Goal: Task Accomplishment & Management: Complete application form

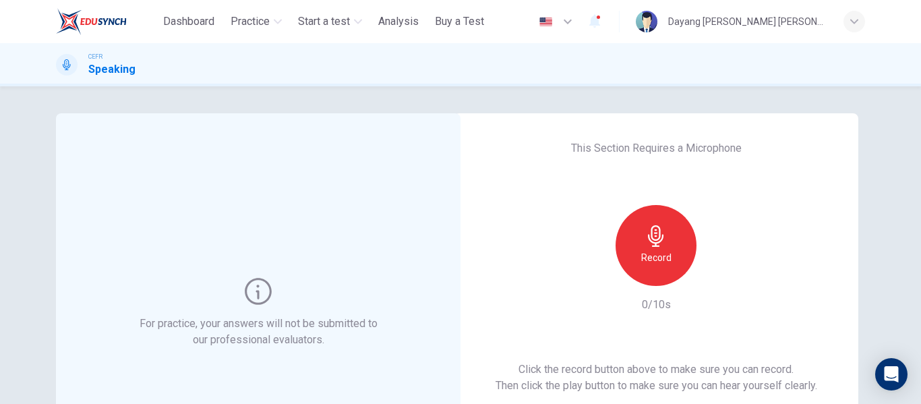
click at [645, 272] on div "Record" at bounding box center [655, 245] width 81 height 81
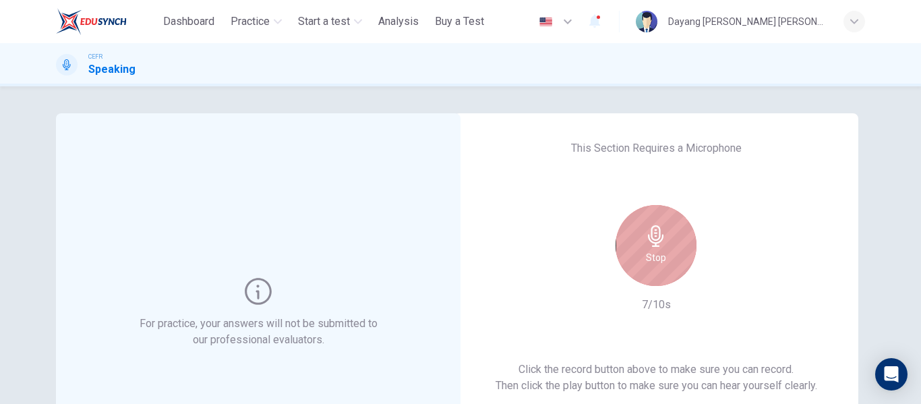
click at [651, 250] on h6 "Stop" at bounding box center [656, 257] width 20 height 16
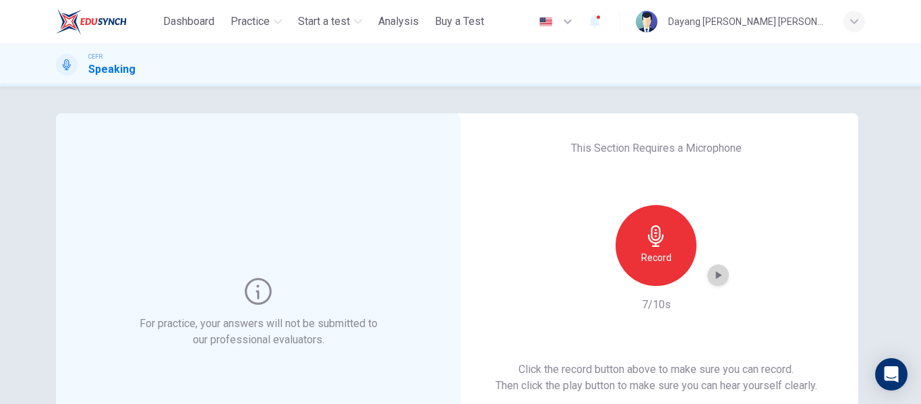
click at [711, 272] on icon "button" at bounding box center [717, 274] width 13 height 13
click at [602, 274] on div "Record" at bounding box center [656, 245] width 146 height 81
click at [715, 279] on icon "button" at bounding box center [717, 274] width 13 height 13
click at [711, 274] on icon "button" at bounding box center [717, 274] width 13 height 13
click at [677, 260] on div "Record" at bounding box center [655, 245] width 81 height 81
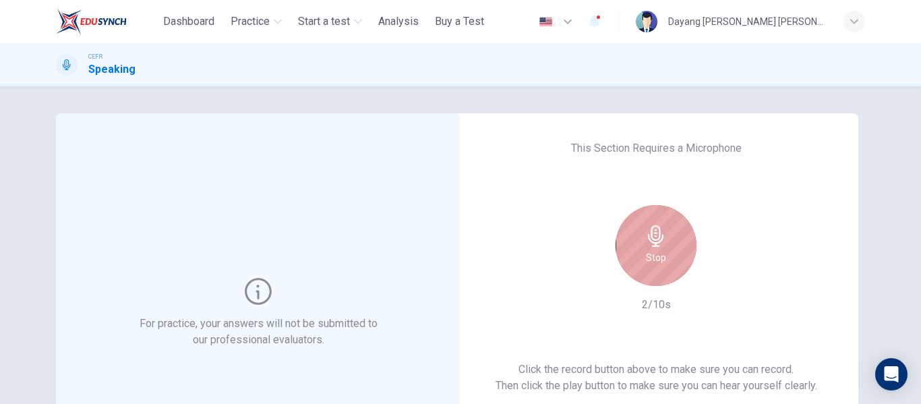
click at [673, 258] on div "Stop" at bounding box center [655, 245] width 81 height 81
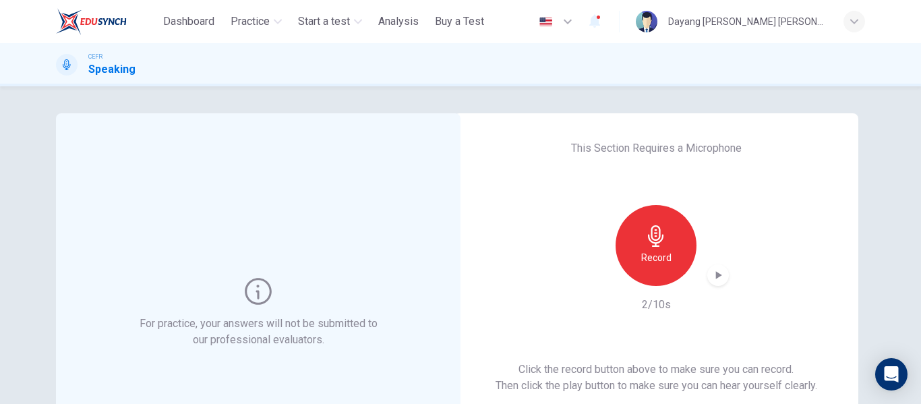
click at [484, 232] on div "This Section Requires a Microphone Record 2/10s Click the record button above t…" at bounding box center [656, 312] width 404 height 399
click at [722, 276] on div "button" at bounding box center [718, 275] width 22 height 22
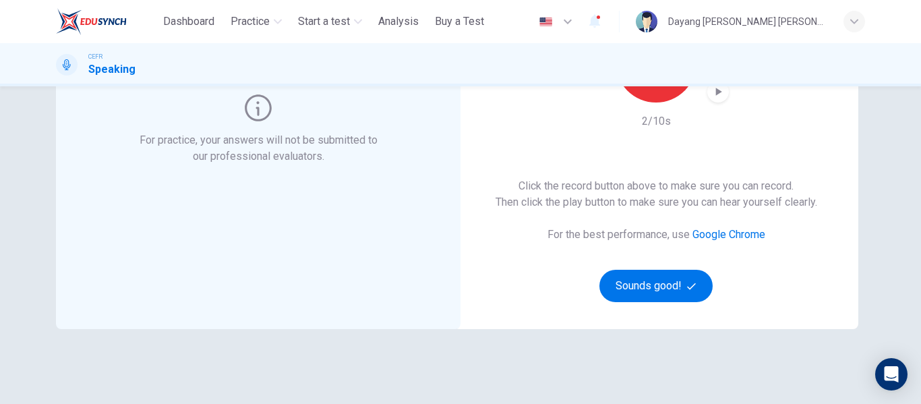
scroll to position [185, 0]
click at [632, 271] on button "Sounds good!" at bounding box center [655, 284] width 113 height 32
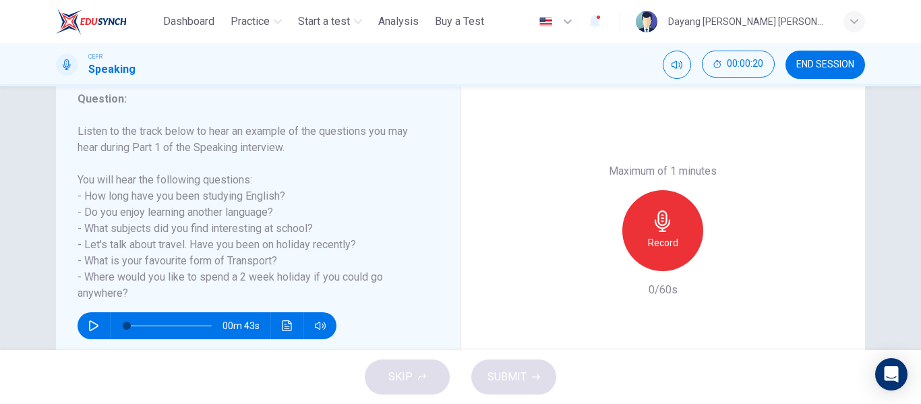
drag, startPoint x: 76, startPoint y: 140, endPoint x: 137, endPoint y: 291, distance: 162.7
click at [137, 291] on h6 "Listen to the track below to hear an example of the questions you may hear duri…" at bounding box center [250, 212] width 344 height 178
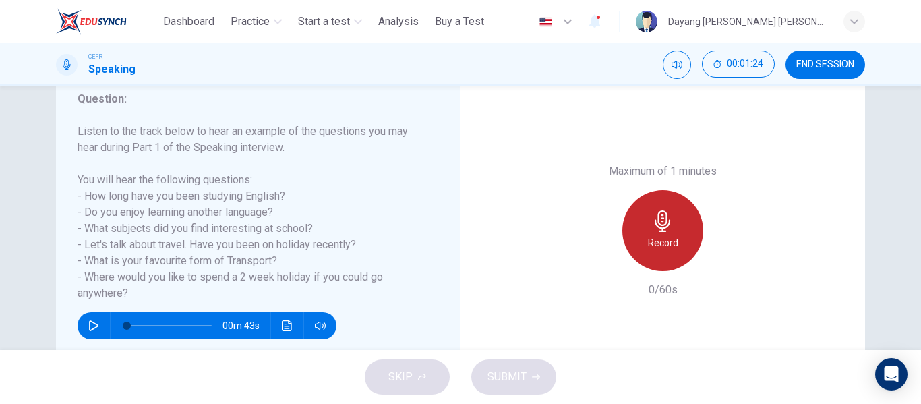
click at [665, 262] on div "Record" at bounding box center [662, 230] width 81 height 81
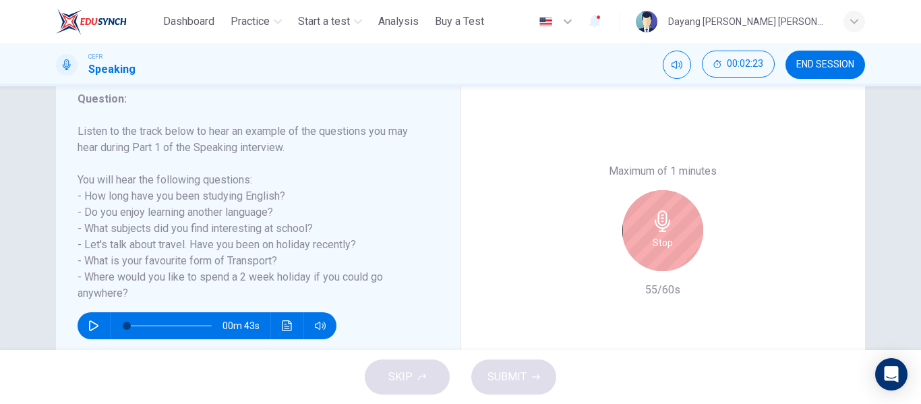
click at [665, 262] on div "Stop" at bounding box center [662, 230] width 81 height 81
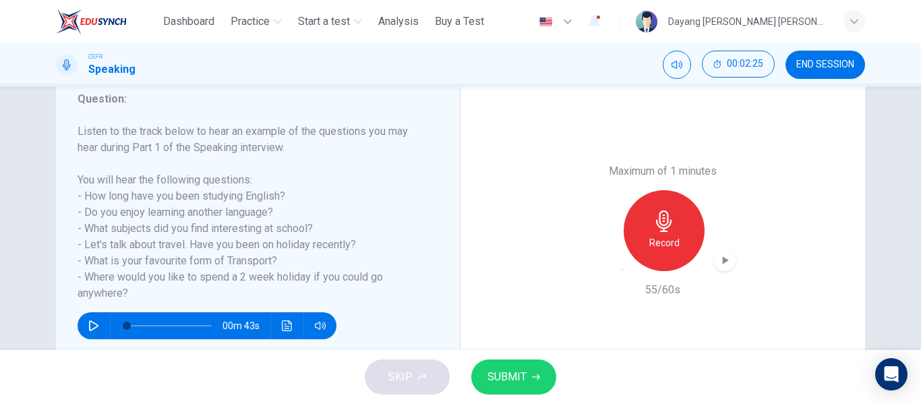
click at [718, 262] on icon "button" at bounding box center [724, 259] width 13 height 13
click at [527, 369] on button "SUBMIT" at bounding box center [513, 376] width 85 height 35
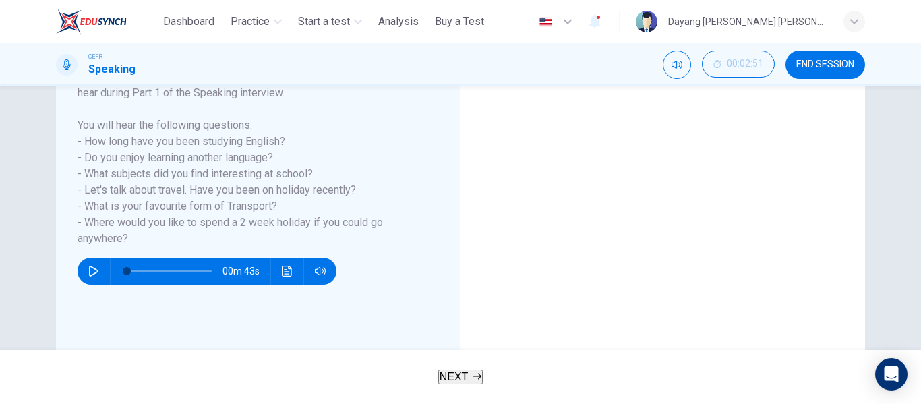
click at [601, 22] on button "Sample Response" at bounding box center [562, 15] width 76 height 13
click at [675, 22] on button "Sample Feedback" at bounding box center [638, 15] width 75 height 13
click at [799, 74] on button "END SESSION" at bounding box center [825, 65] width 80 height 28
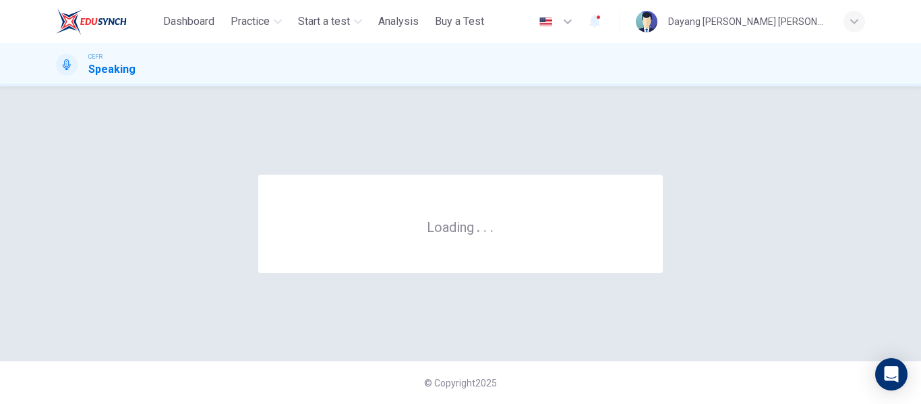
scroll to position [0, 0]
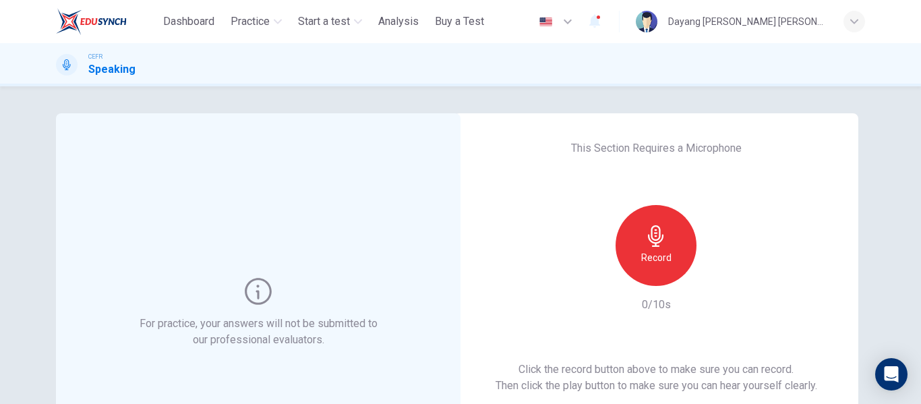
click at [620, 251] on div "Record" at bounding box center [655, 245] width 81 height 81
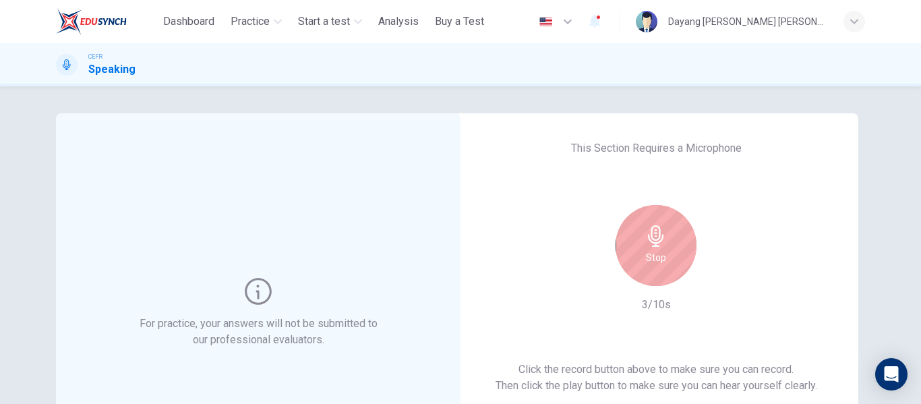
click at [620, 251] on div "Stop" at bounding box center [655, 245] width 81 height 81
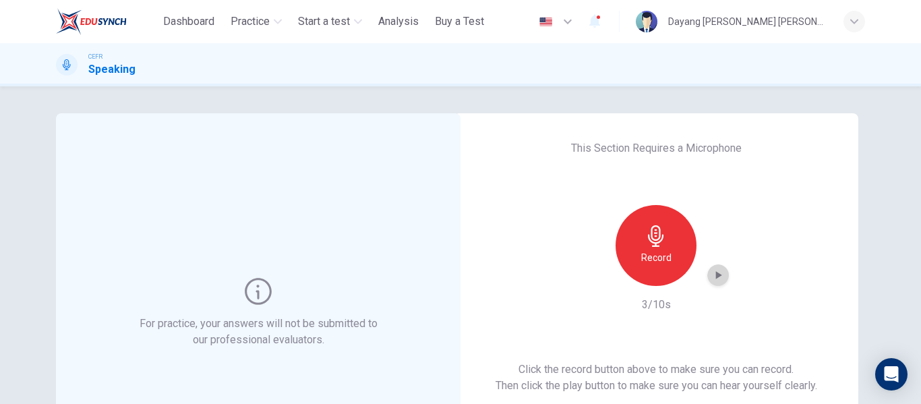
click at [720, 277] on icon "button" at bounding box center [717, 274] width 13 height 13
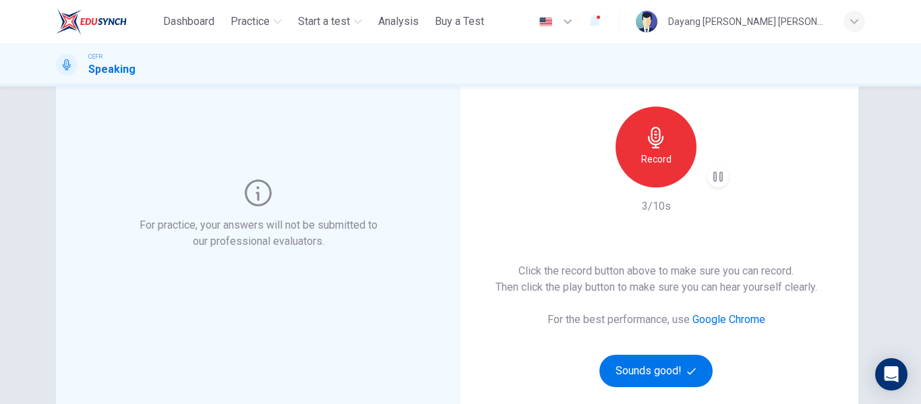
scroll to position [107, 0]
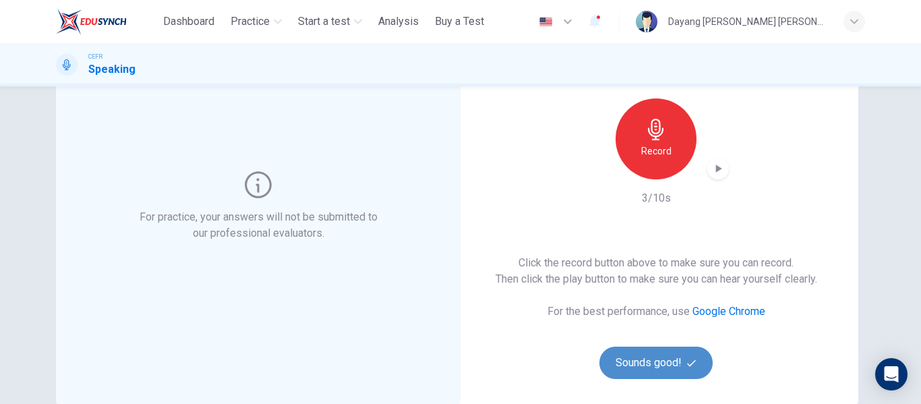
click at [612, 372] on button "Sounds good!" at bounding box center [655, 362] width 113 height 32
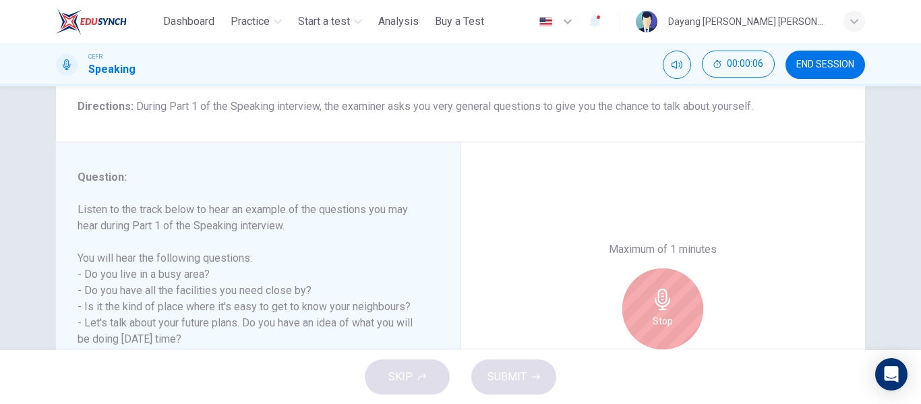
scroll to position [225, 0]
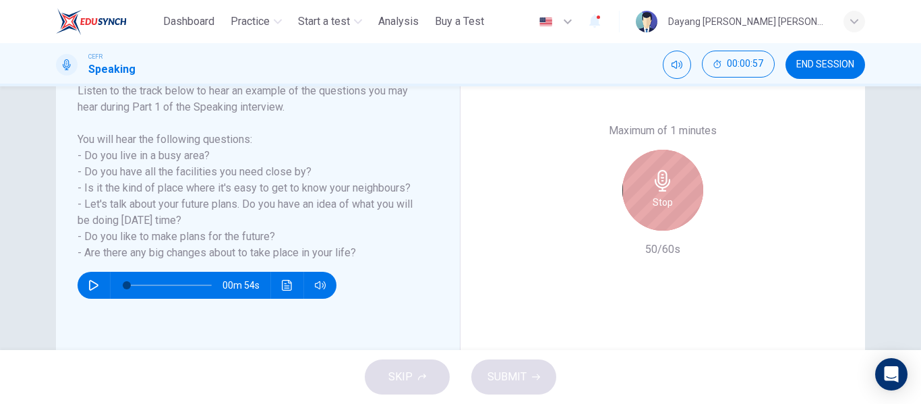
click at [632, 200] on div "Stop" at bounding box center [662, 190] width 81 height 81
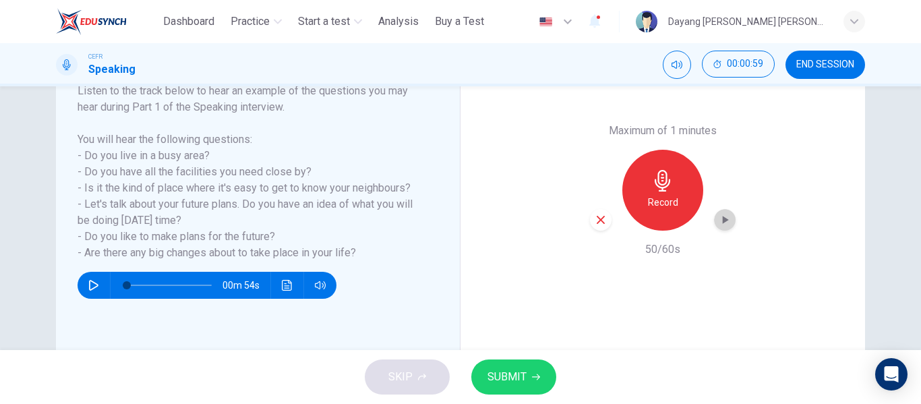
click at [718, 223] on icon "button" at bounding box center [724, 219] width 13 height 13
click at [522, 361] on button "SUBMIT" at bounding box center [513, 376] width 85 height 35
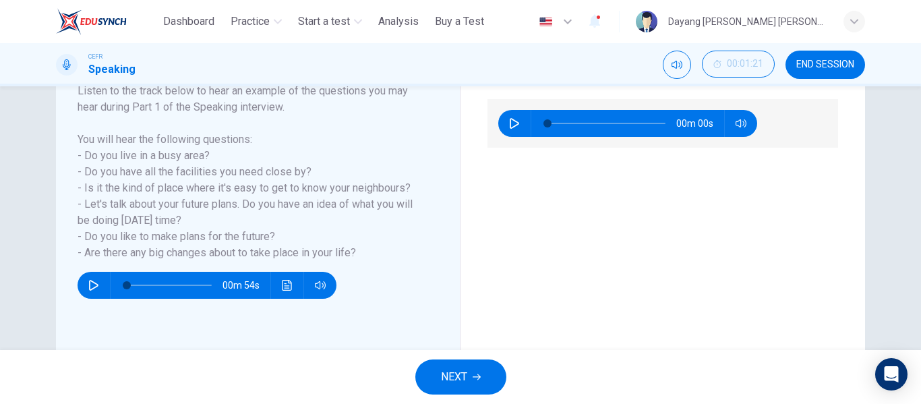
scroll to position [259, 0]
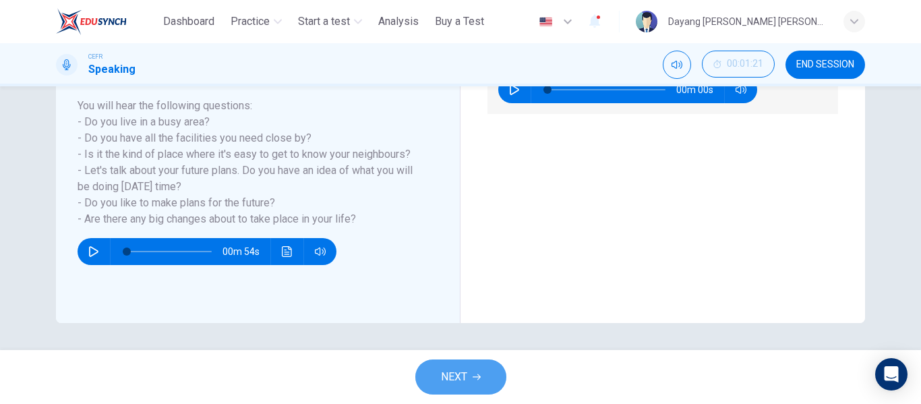
click at [454, 385] on span "NEXT" at bounding box center [454, 376] width 26 height 19
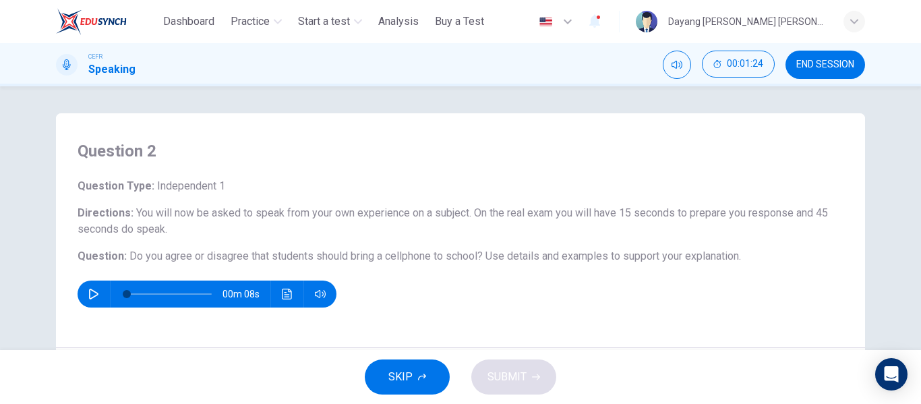
click at [101, 291] on div "00m 08s" at bounding box center [207, 293] width 259 height 27
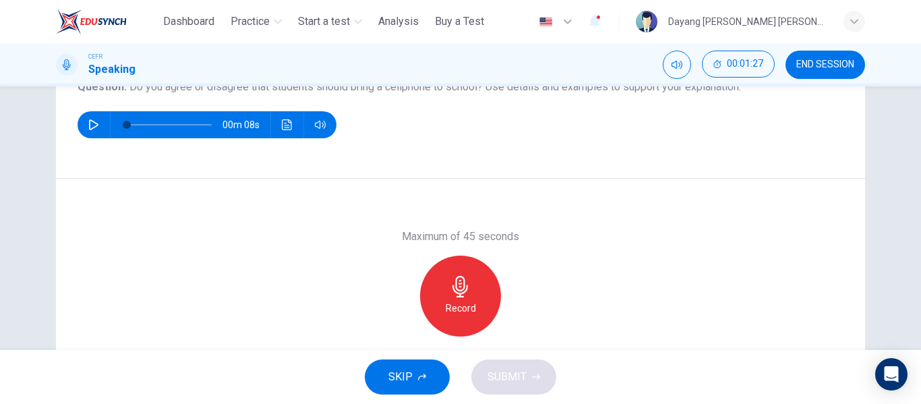
scroll to position [182, 0]
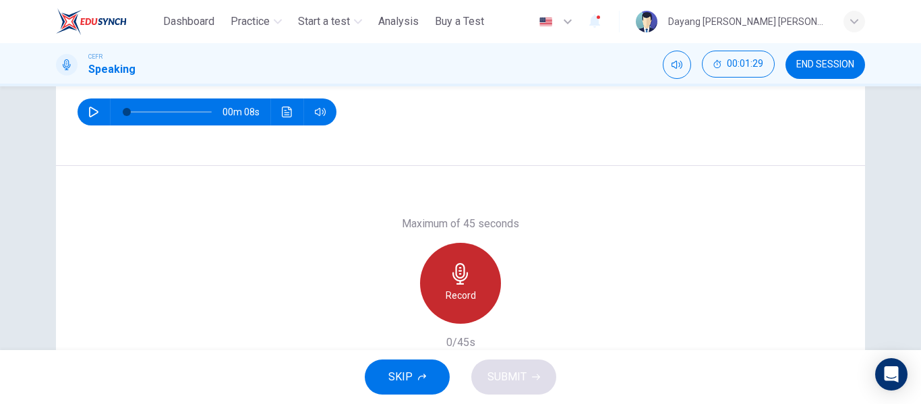
click at [467, 280] on icon "button" at bounding box center [461, 274] width 22 height 22
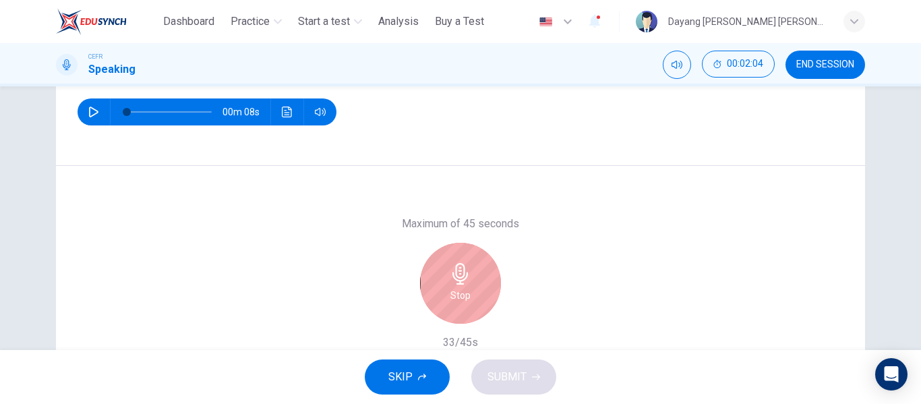
click at [467, 280] on icon "button" at bounding box center [461, 274] width 22 height 22
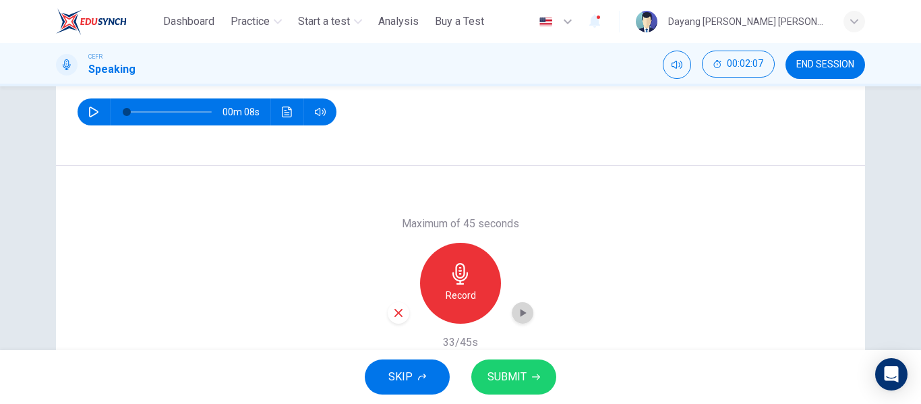
click at [516, 312] on icon "button" at bounding box center [522, 312] width 13 height 13
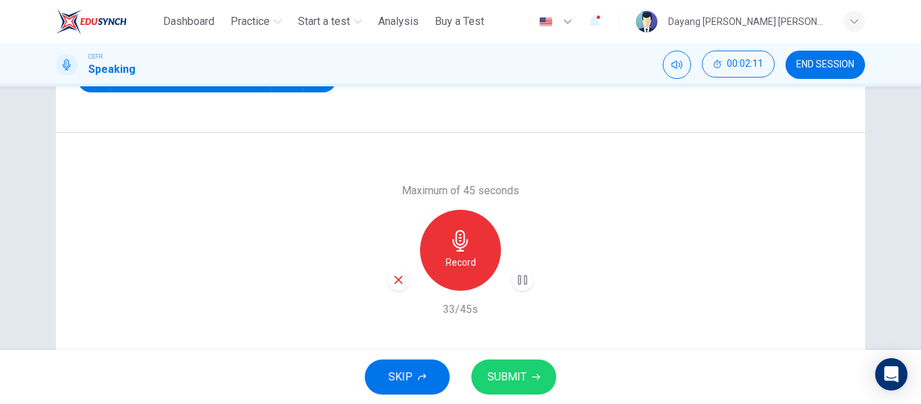
scroll to position [216, 0]
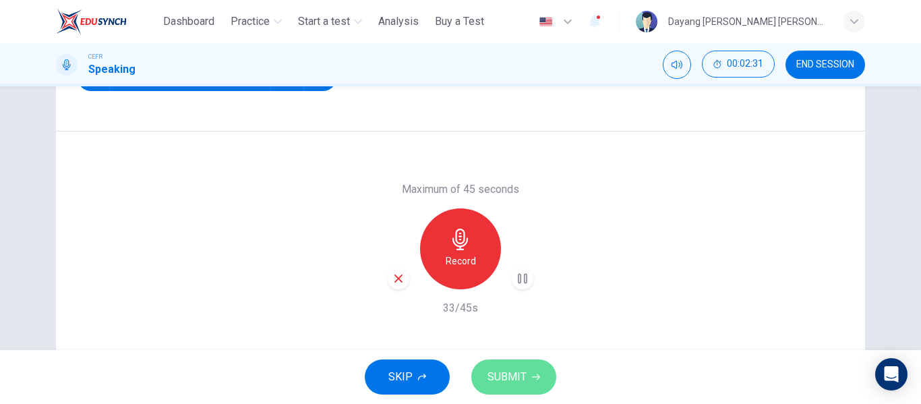
click at [510, 382] on span "SUBMIT" at bounding box center [506, 376] width 39 height 19
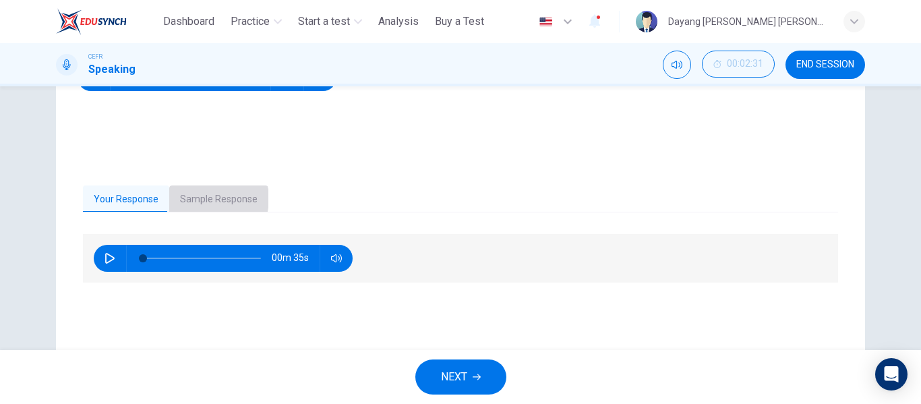
click at [202, 198] on button "Sample Response" at bounding box center [218, 199] width 99 height 28
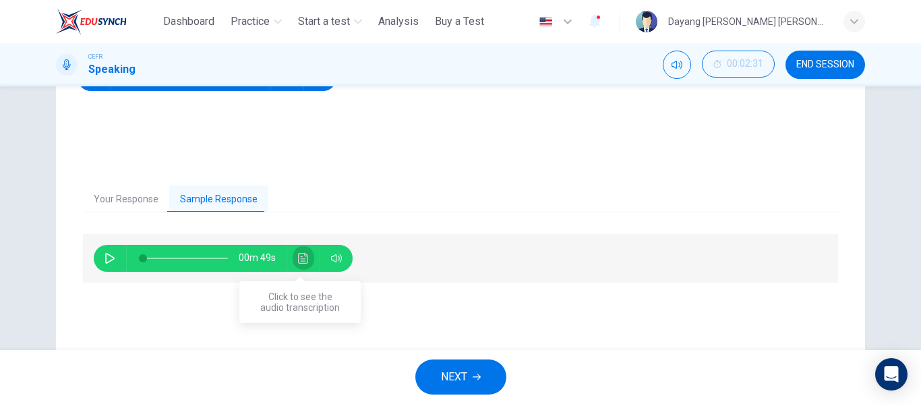
click at [293, 259] on button "Click to see the audio transcription" at bounding box center [304, 258] width 22 height 27
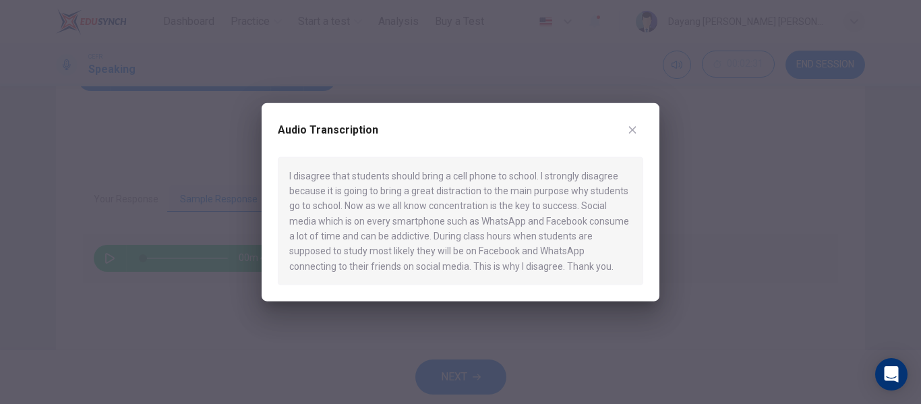
click at [636, 135] on icon "button" at bounding box center [632, 129] width 11 height 11
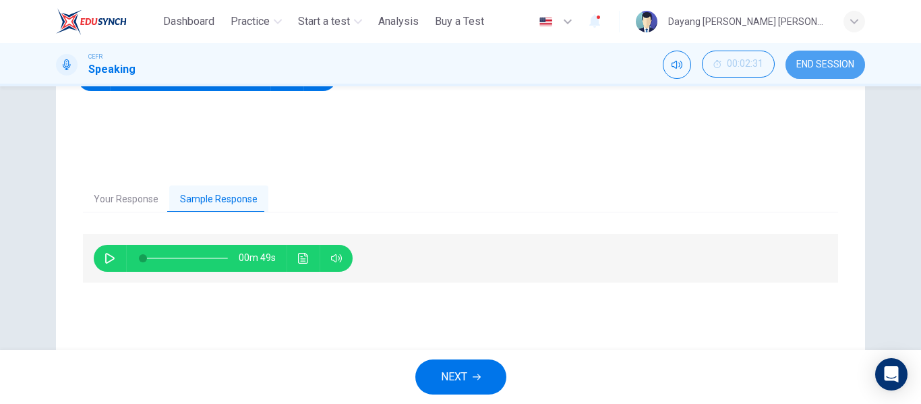
click at [834, 64] on span "END SESSION" at bounding box center [825, 64] width 58 height 11
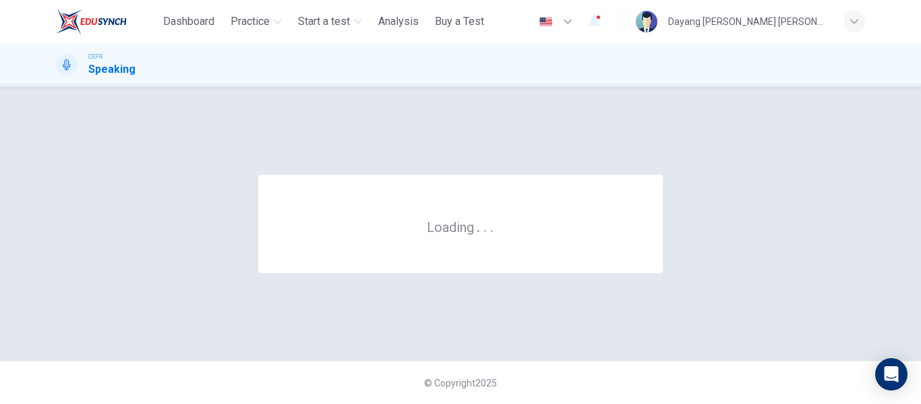
scroll to position [0, 0]
